Goal: Task Accomplishment & Management: Manage account settings

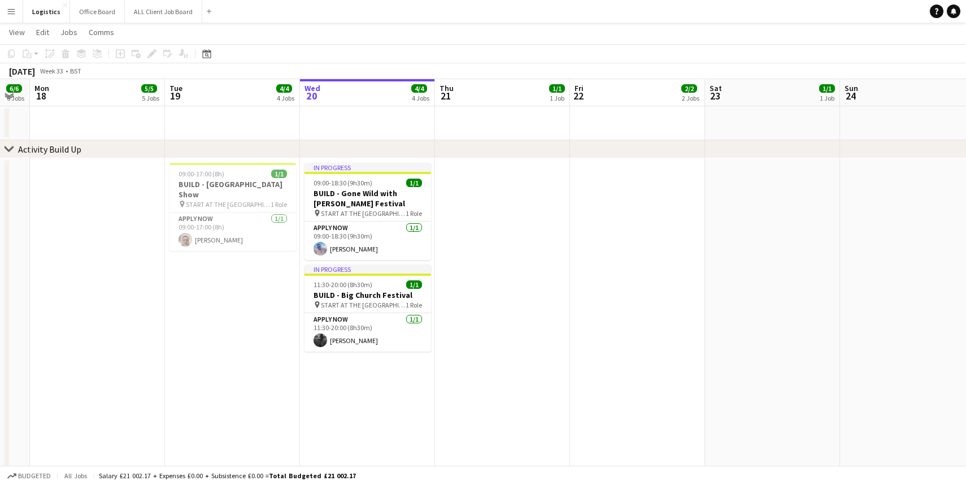
scroll to position [20, 0]
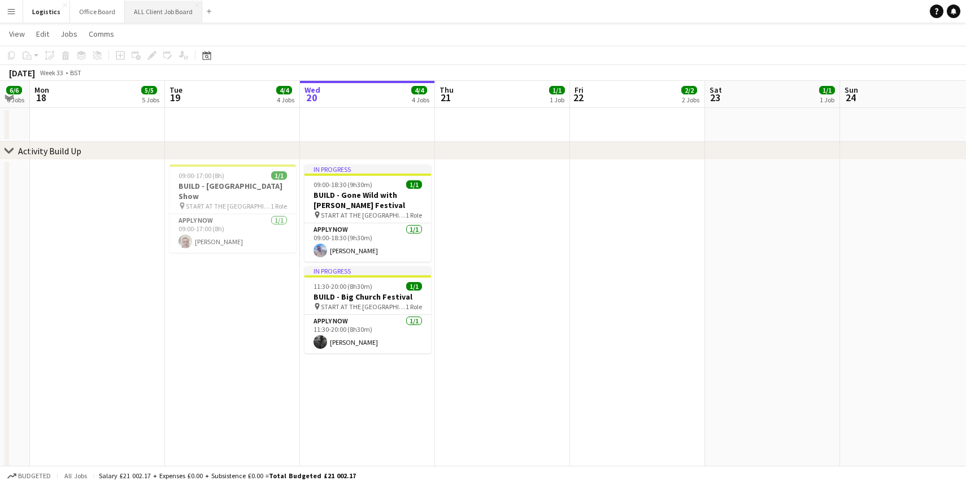
click at [144, 10] on button "ALL Client Job Board Close" at bounding box center [163, 12] width 77 height 22
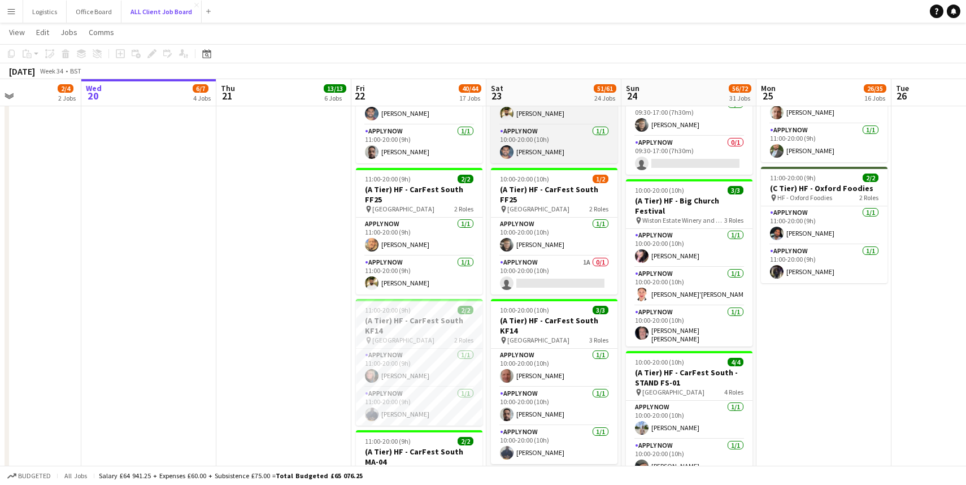
scroll to position [1265, 0]
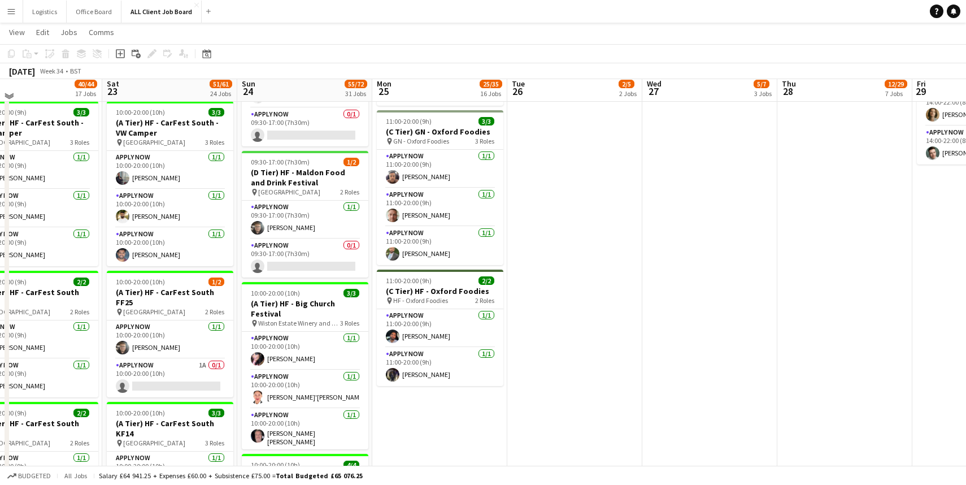
scroll to position [1144, 0]
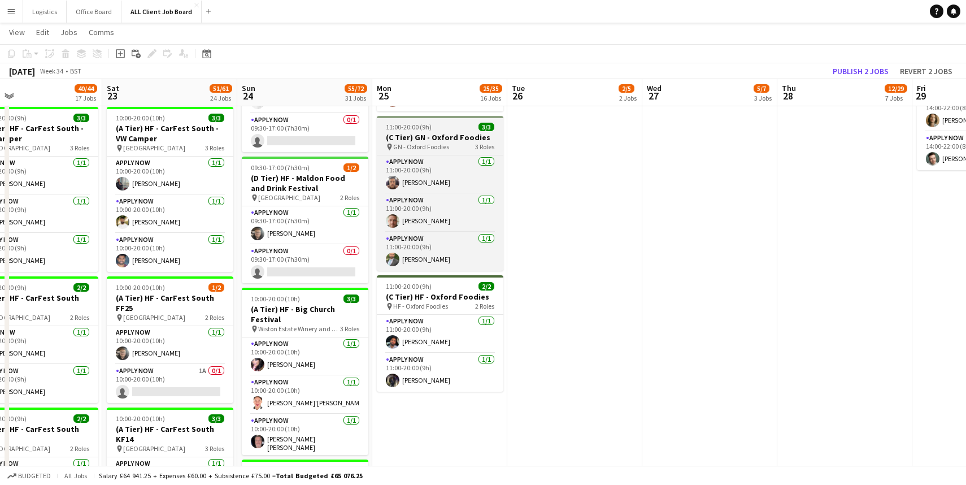
click at [443, 131] on app-job-card "11:00-20:00 (9h) 3/3 (C Tier) GN - Oxford Foodies pin GN - Oxford Foodies 3 Rol…" at bounding box center [440, 193] width 127 height 155
click at [443, 131] on div "11:00-20:00 (9h) 3/3" at bounding box center [440, 127] width 127 height 8
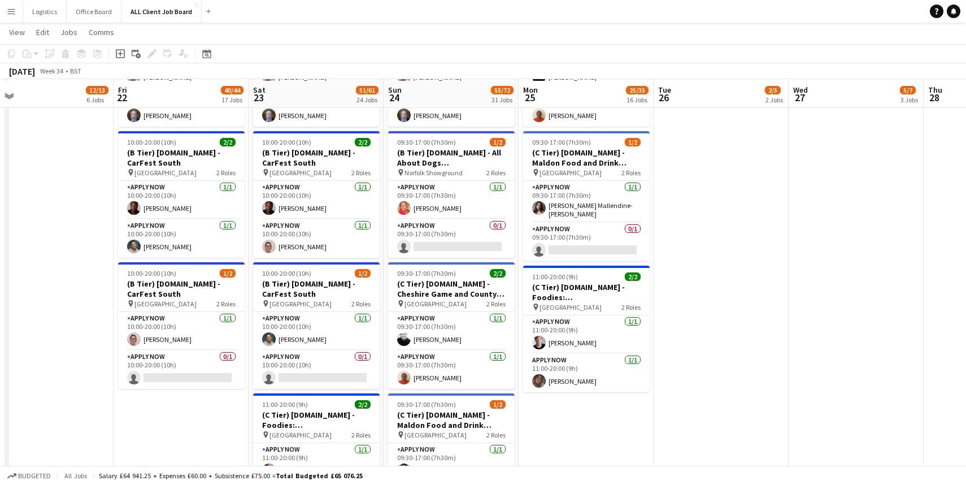
scroll to position [4041, 0]
